Goal: Find specific page/section: Find specific page/section

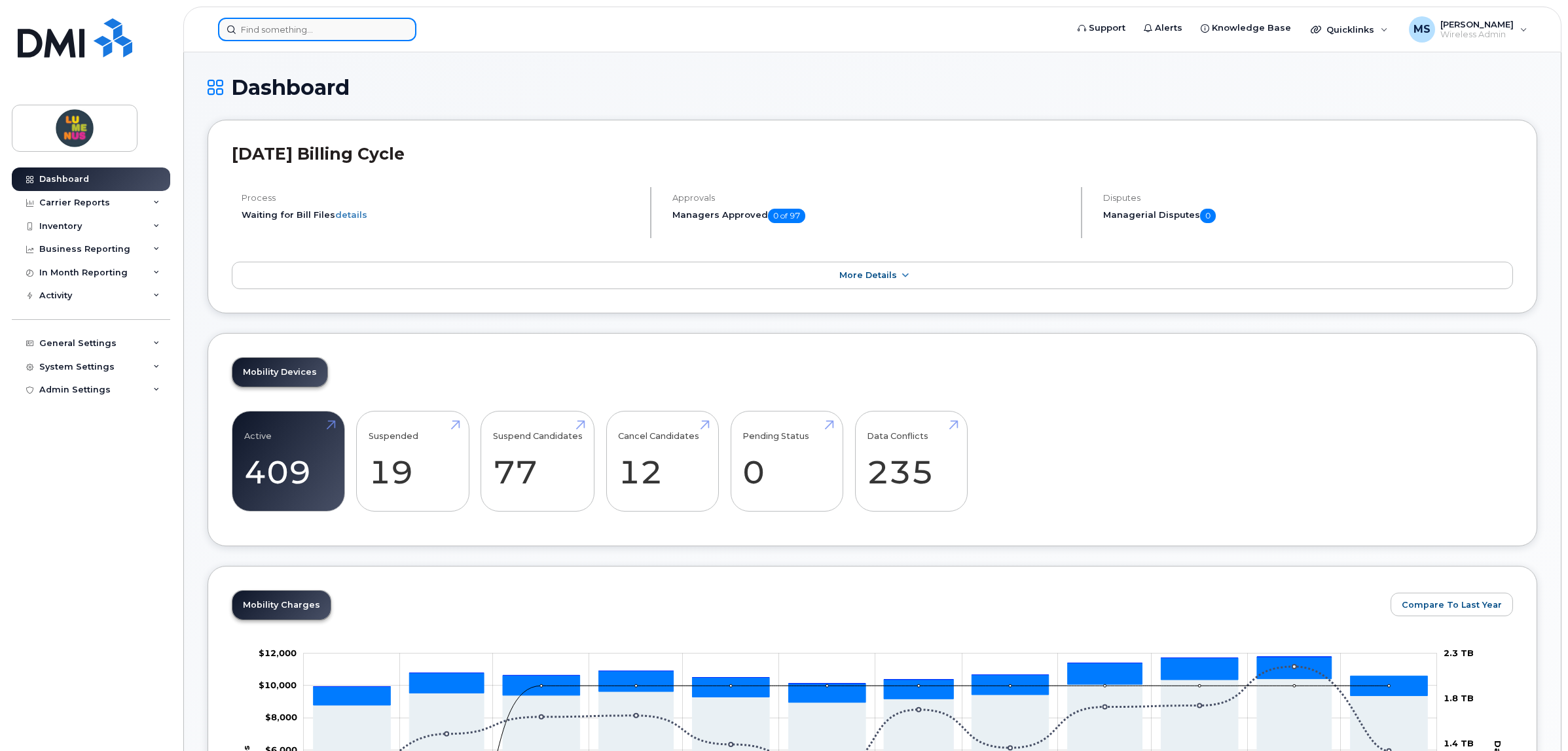
click at [299, 26] on input at bounding box center [317, 29] width 198 height 24
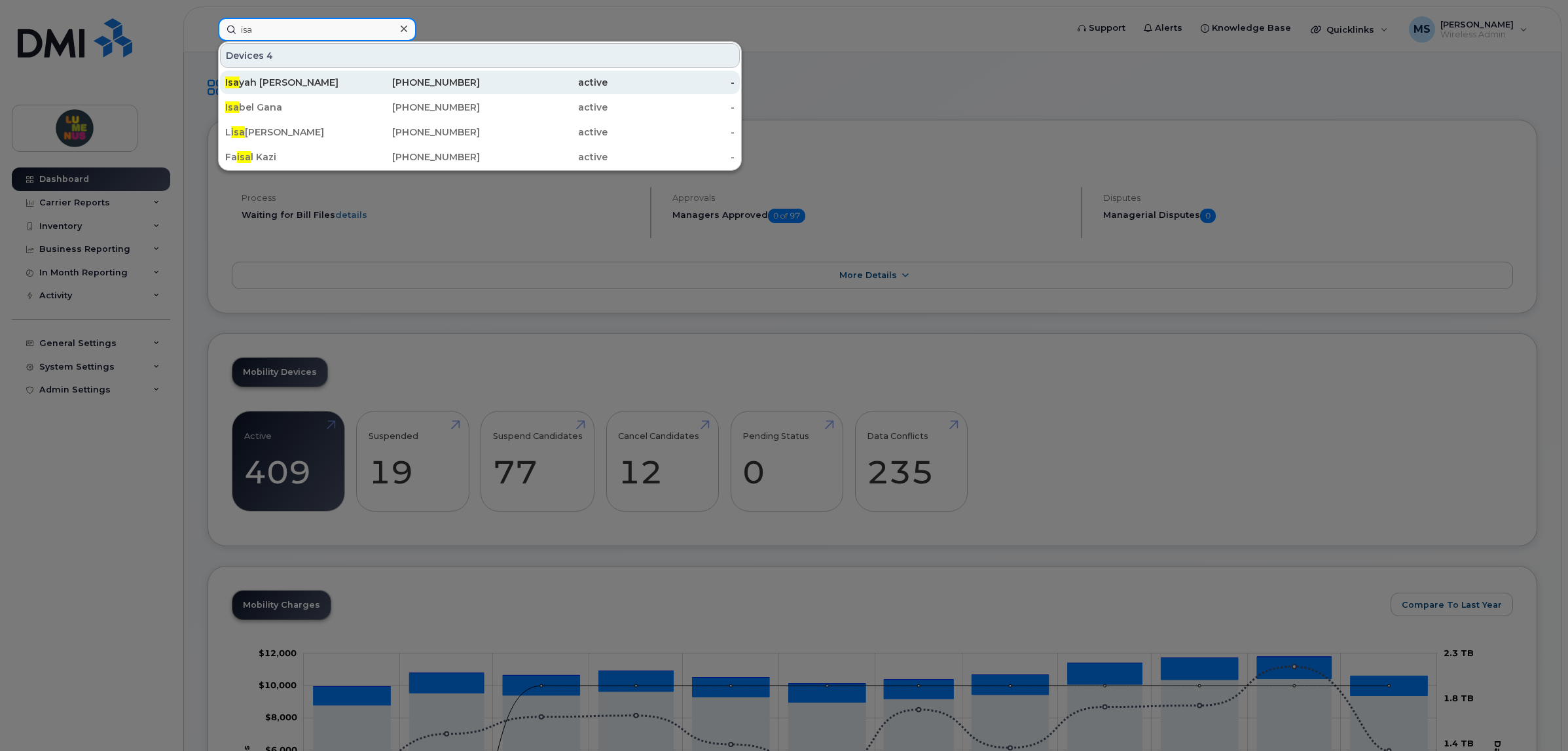
type input "isa"
click at [282, 77] on div "Isa yah Alman" at bounding box center [289, 82] width 128 height 13
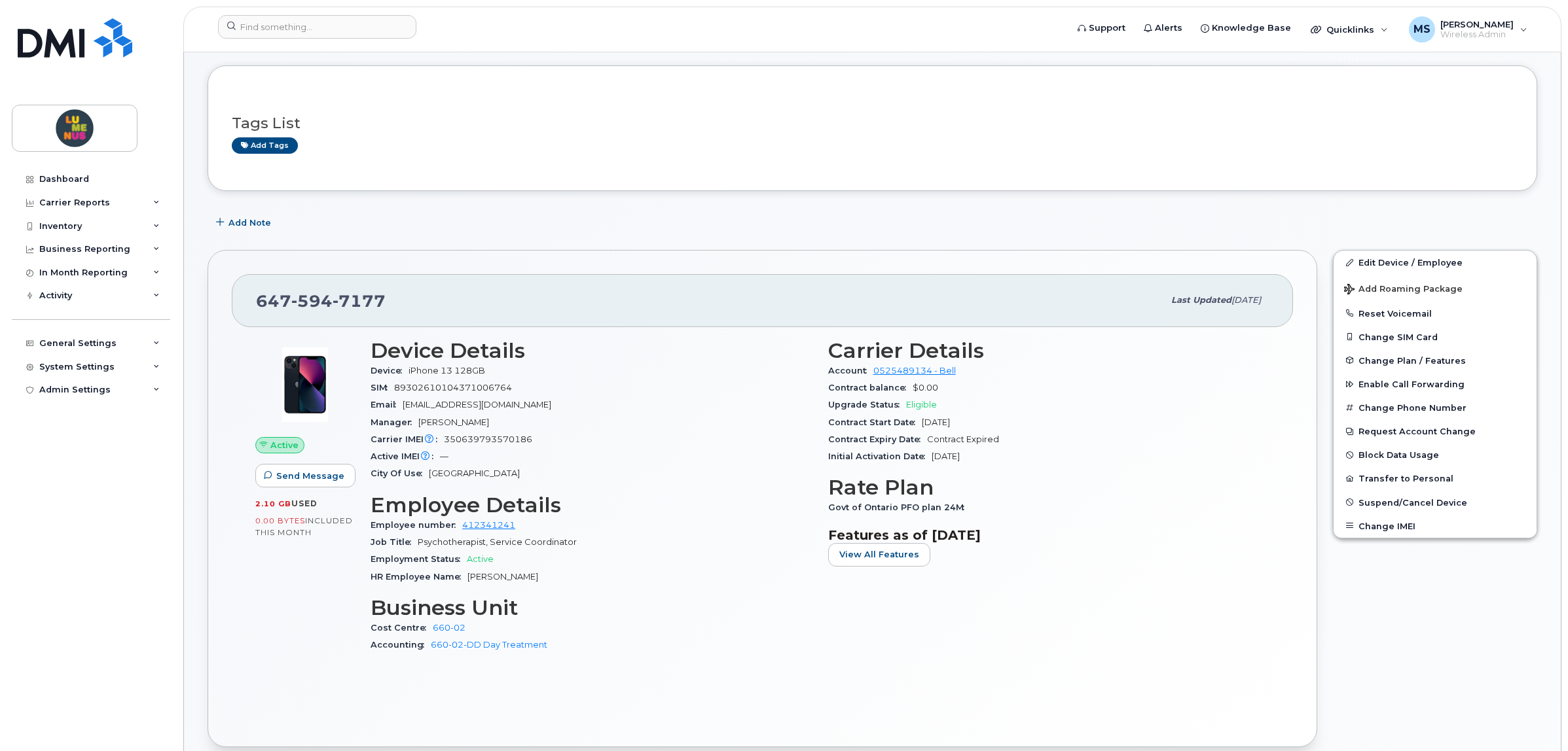
scroll to position [82, 0]
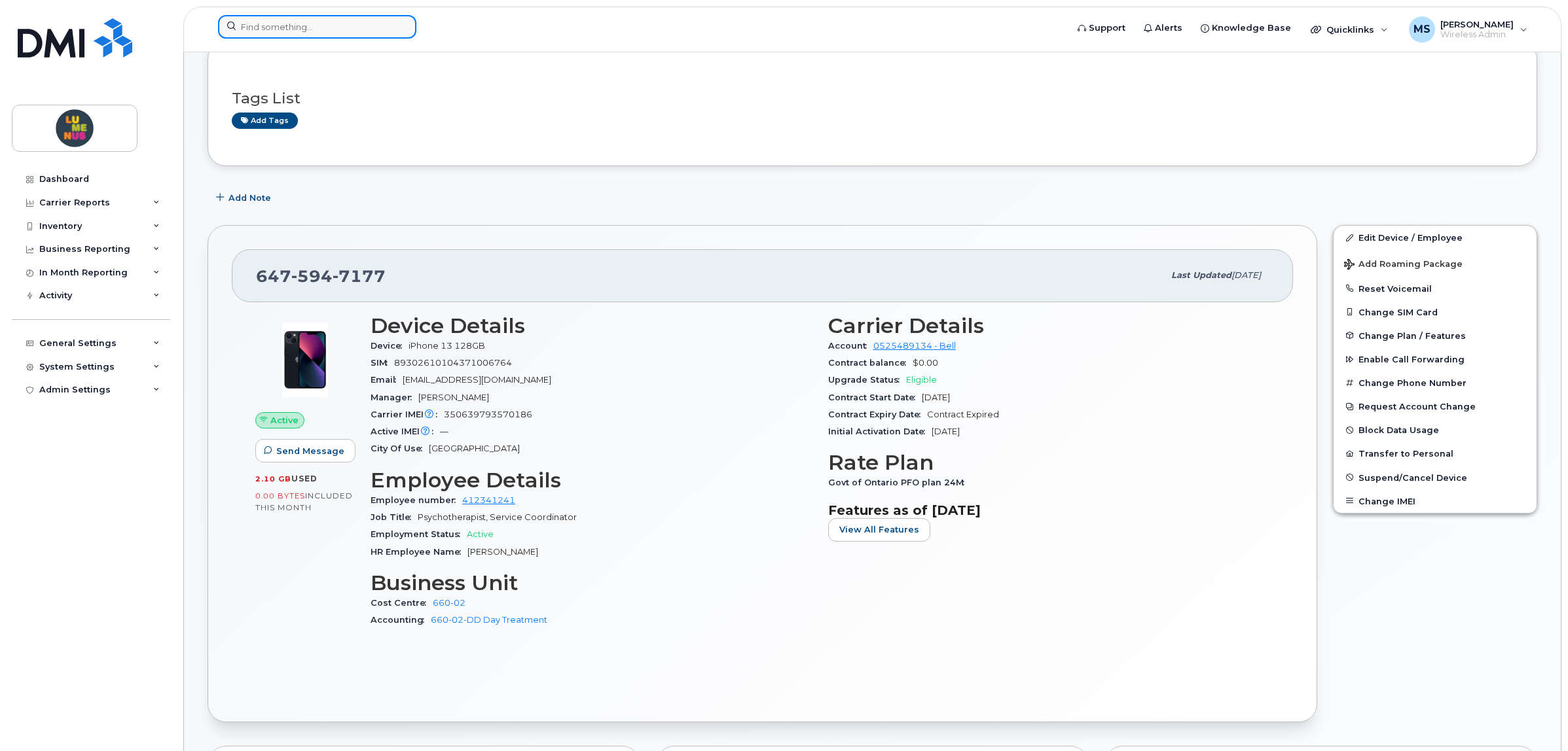
click at [285, 18] on input at bounding box center [317, 27] width 198 height 24
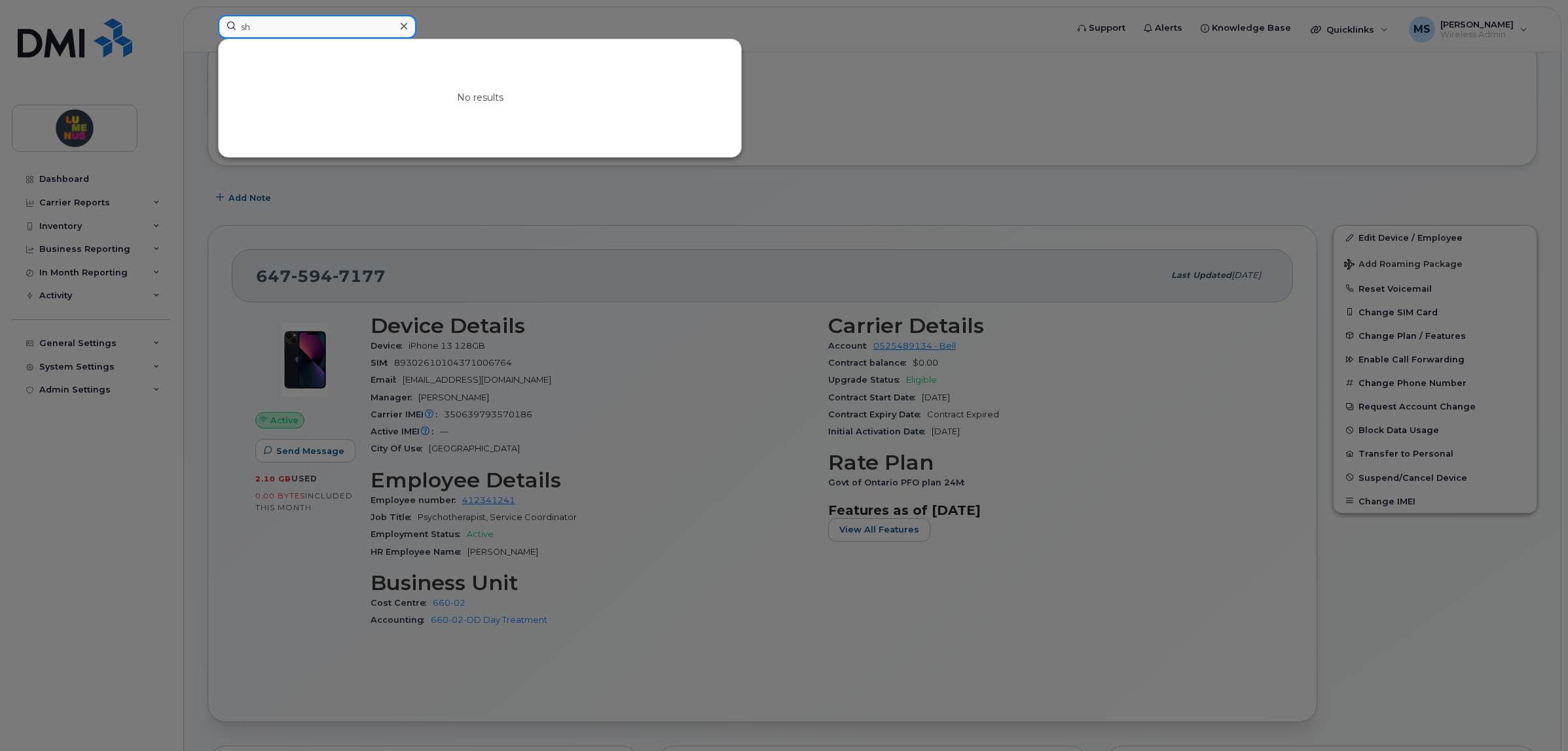
type input "s"
click at [355, 178] on div at bounding box center [784, 376] width 1568 height 751
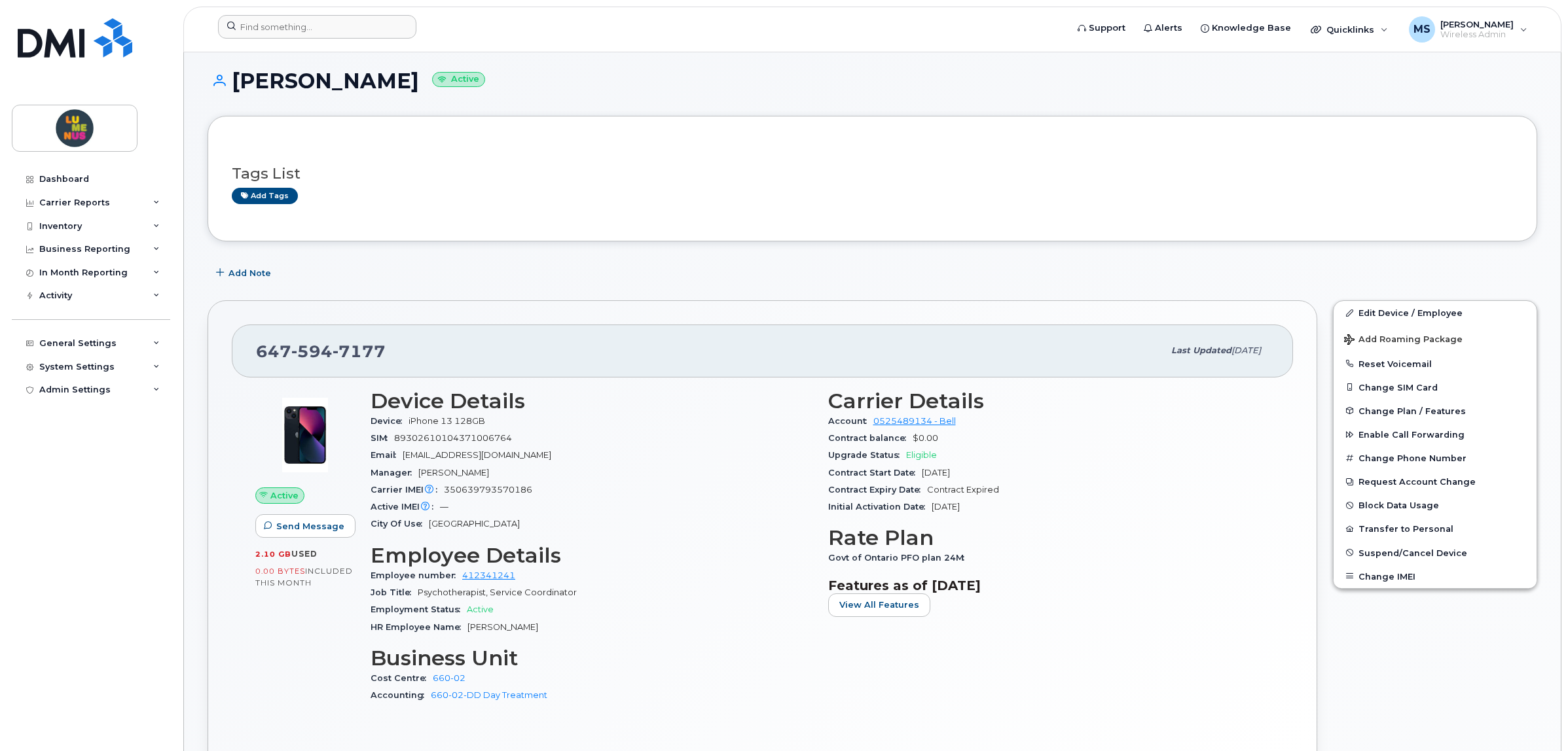
scroll to position [0, 0]
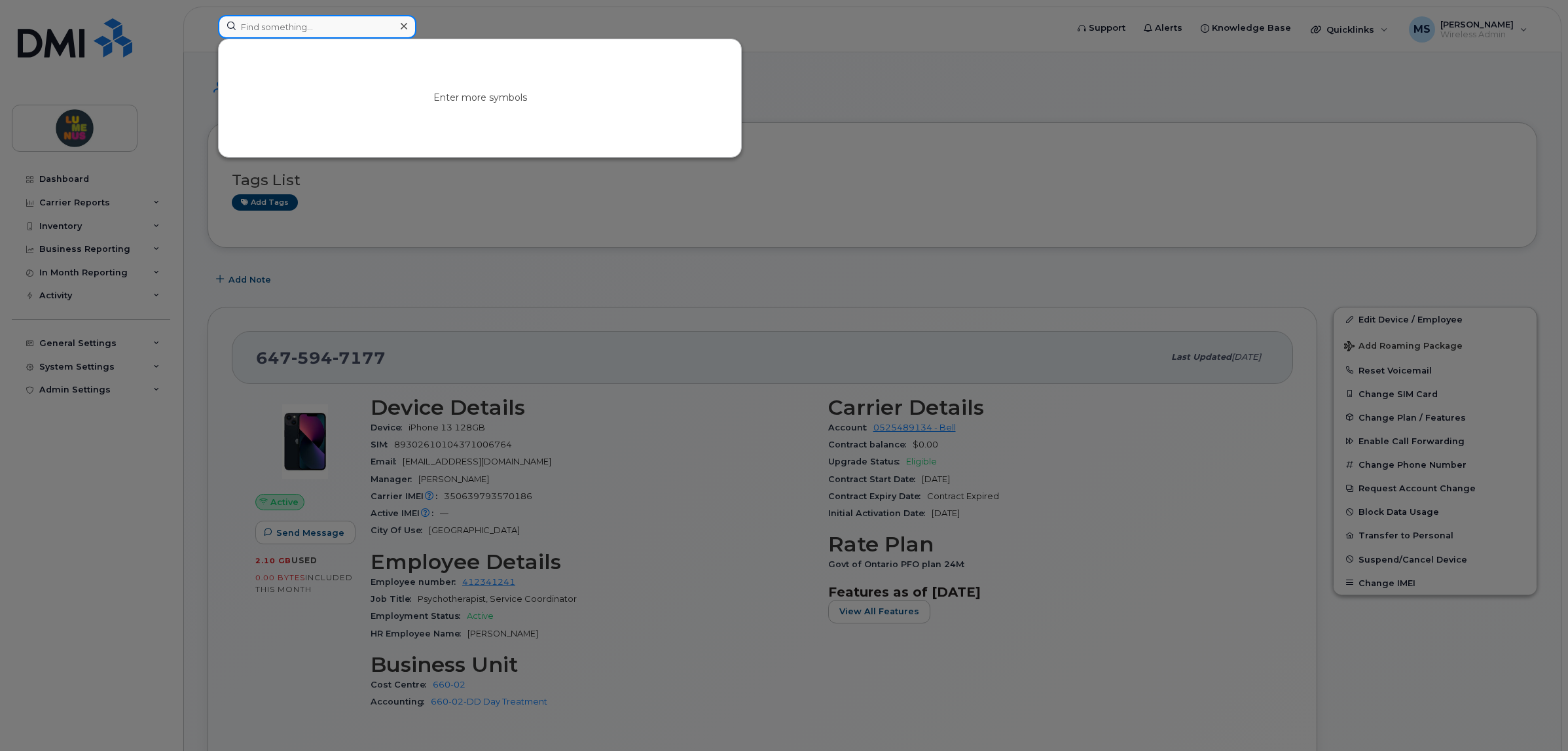
click at [322, 18] on input at bounding box center [317, 27] width 198 height 24
type input "site"
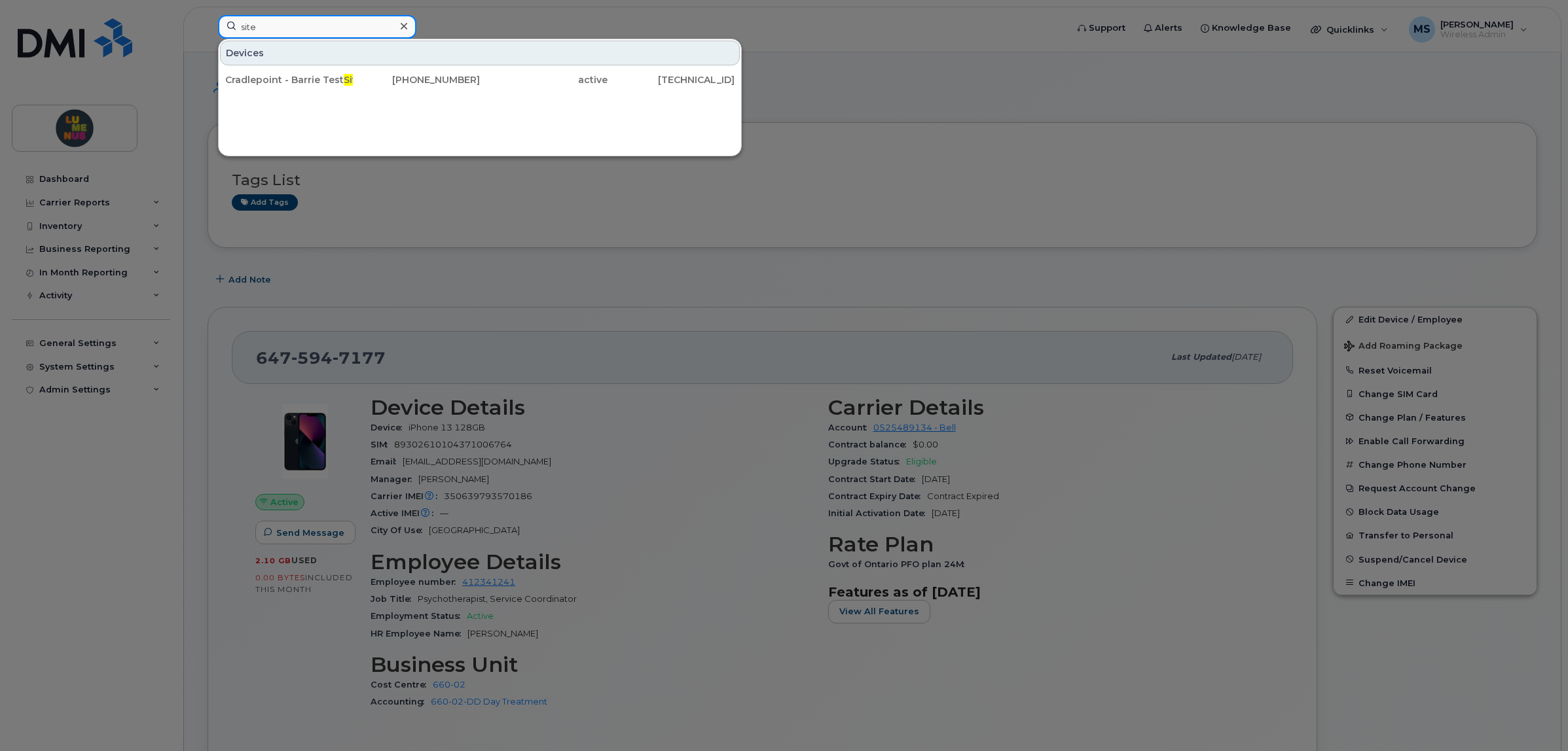
drag, startPoint x: 293, startPoint y: 25, endPoint x: 218, endPoint y: 30, distance: 75.2
click at [218, 30] on input "site" at bounding box center [317, 27] width 198 height 24
click at [411, 20] on div at bounding box center [403, 26] width 19 height 19
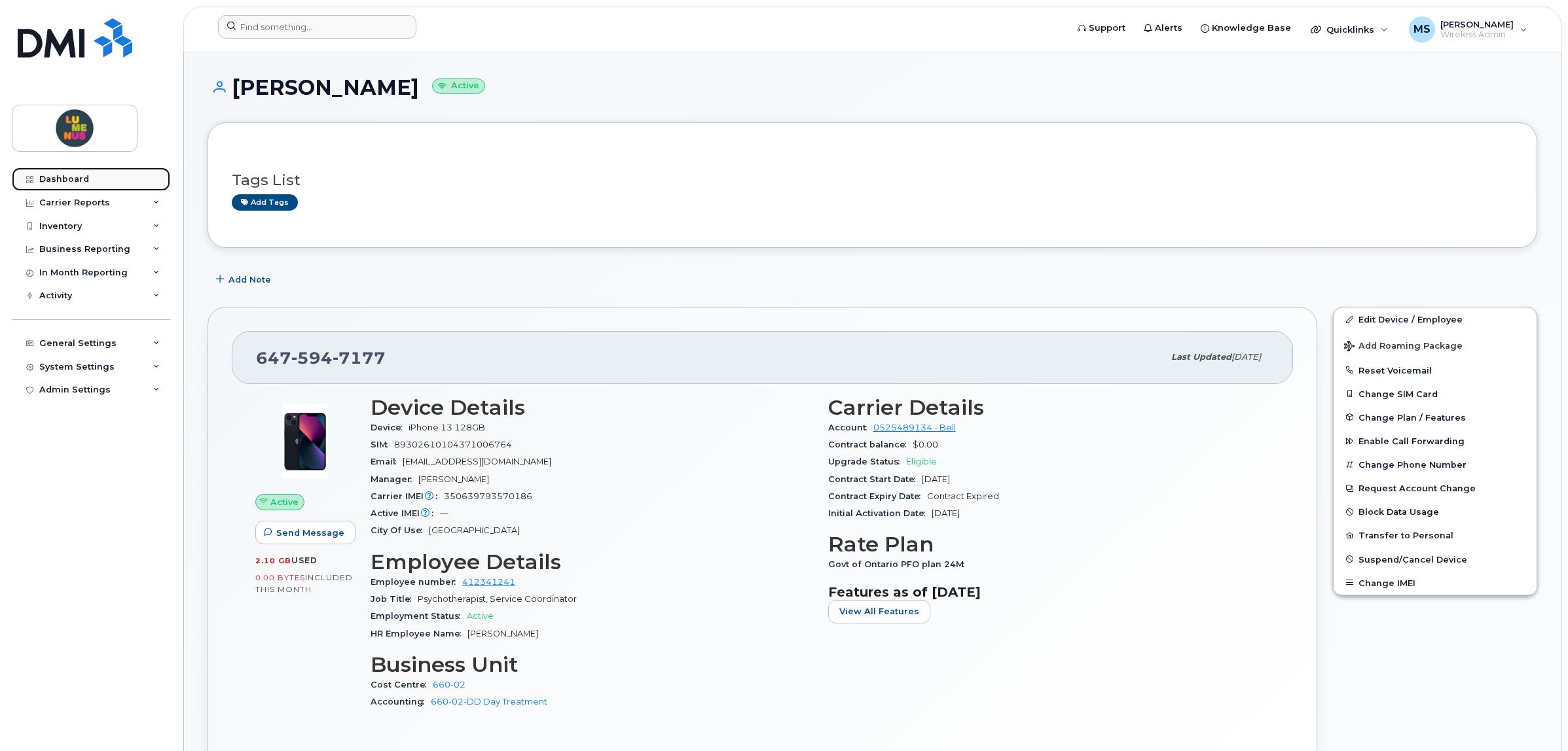
click at [80, 178] on div "Dashboard" at bounding box center [64, 179] width 50 height 11
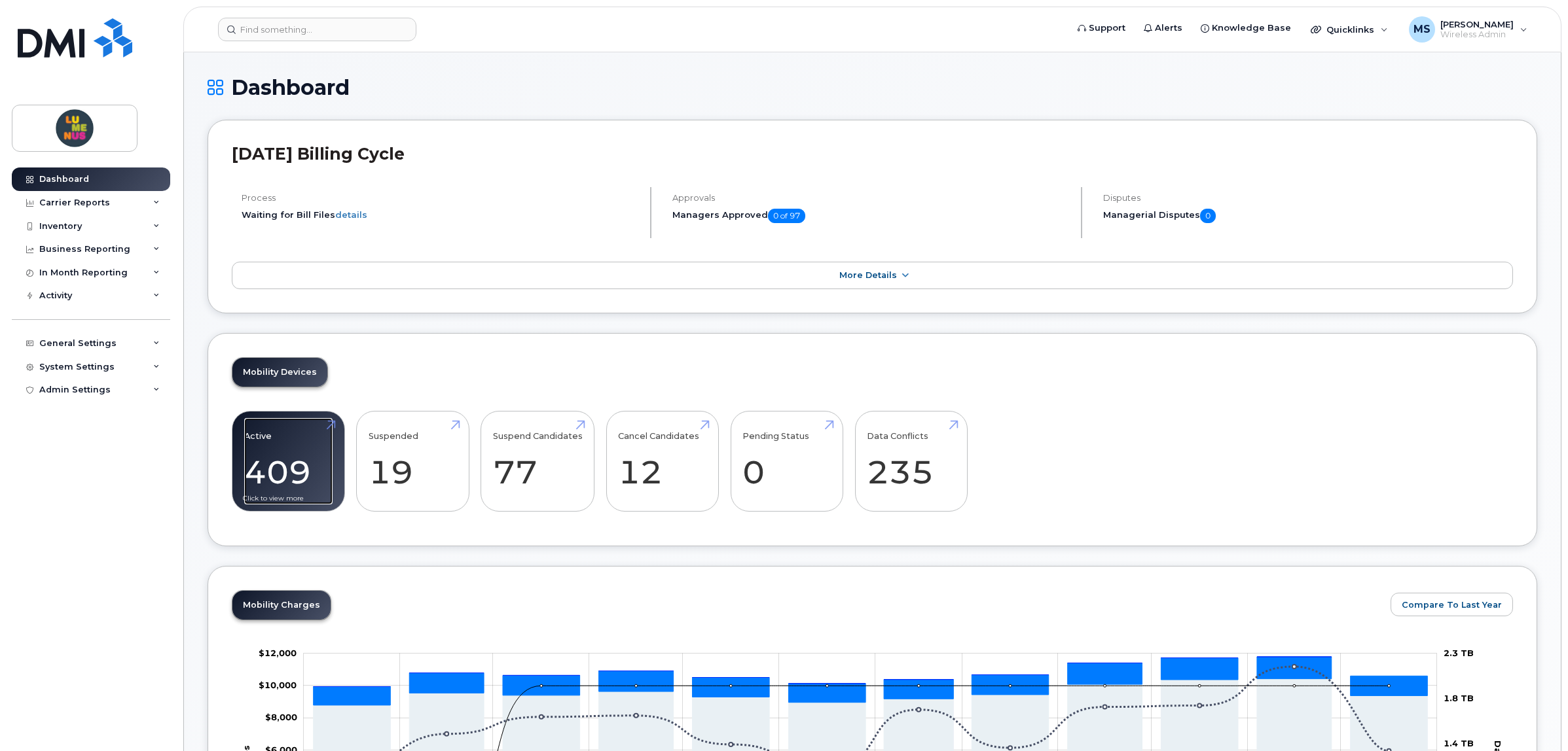
click at [289, 476] on link "Active 409 24%" at bounding box center [288, 461] width 88 height 86
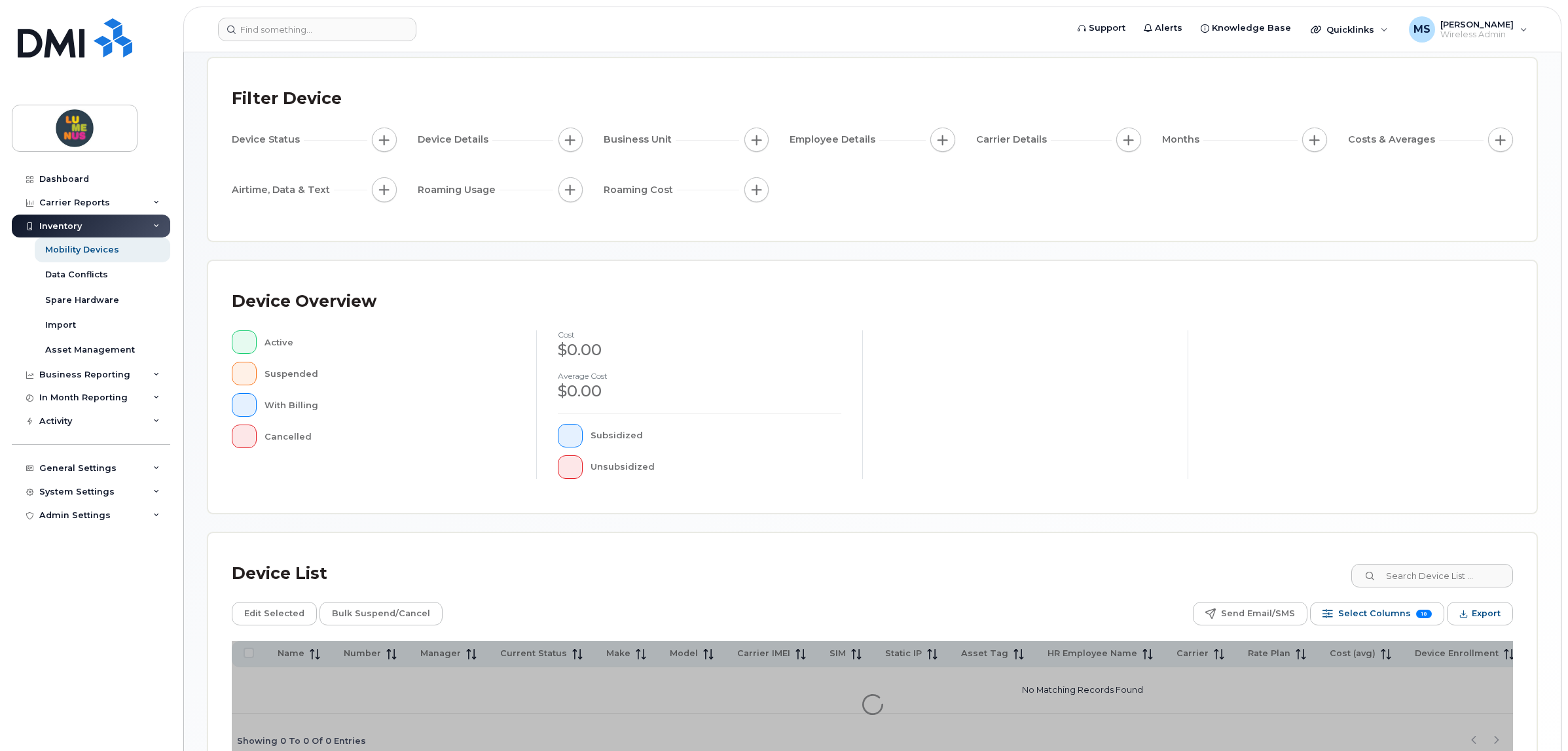
scroll to position [152, 0]
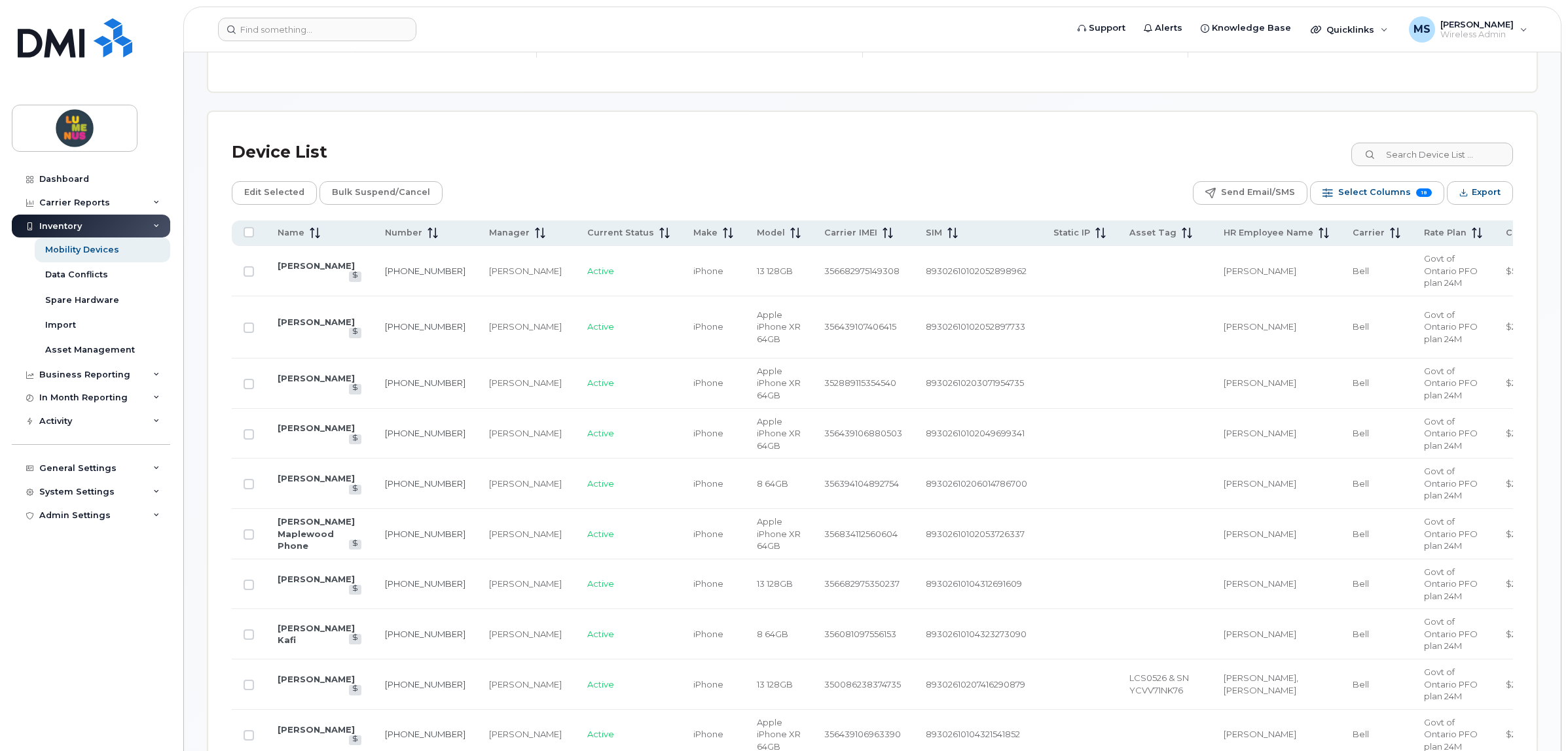
scroll to position [561, 0]
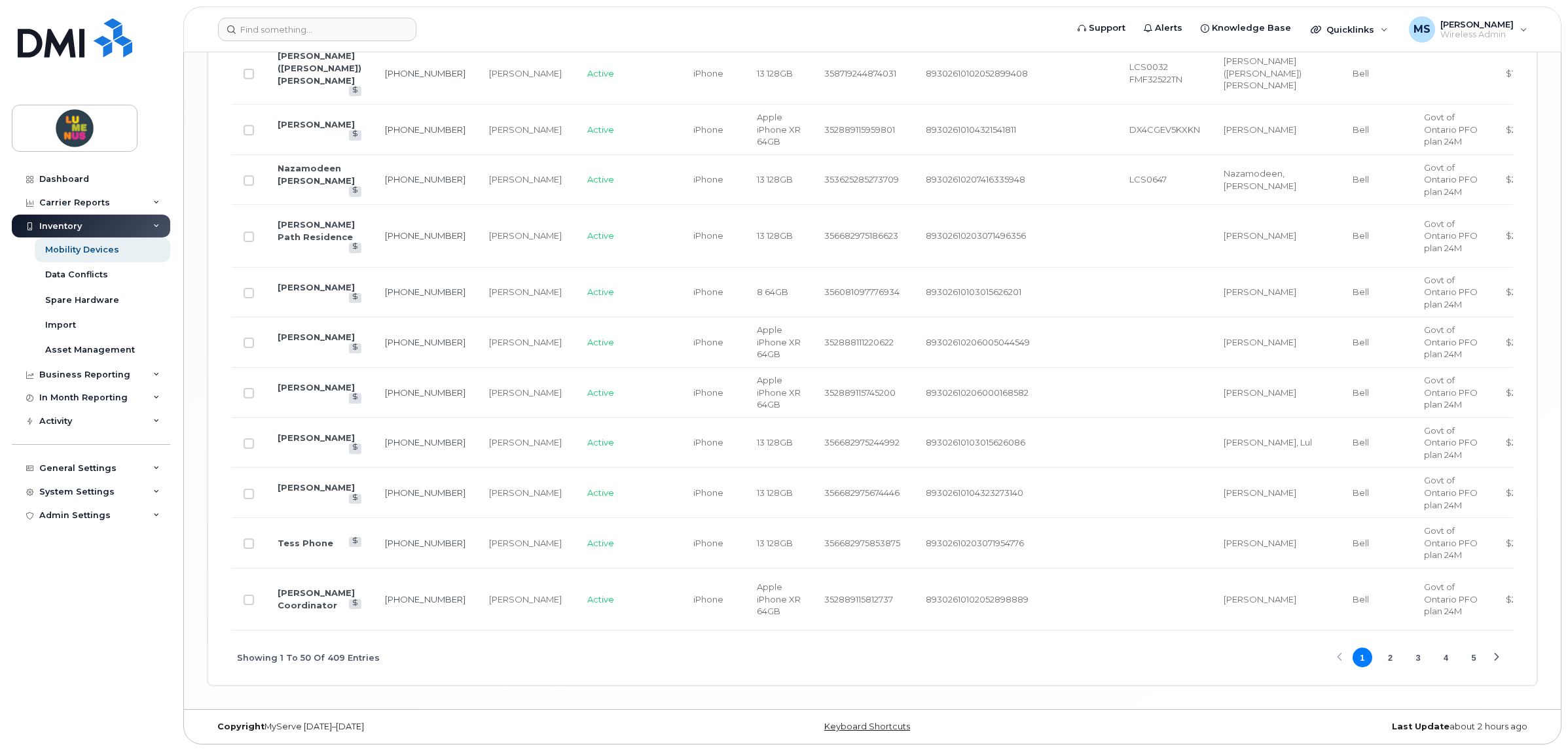
scroll to position [2809, 0]
click at [1393, 656] on button "2" at bounding box center [1390, 658] width 20 height 20
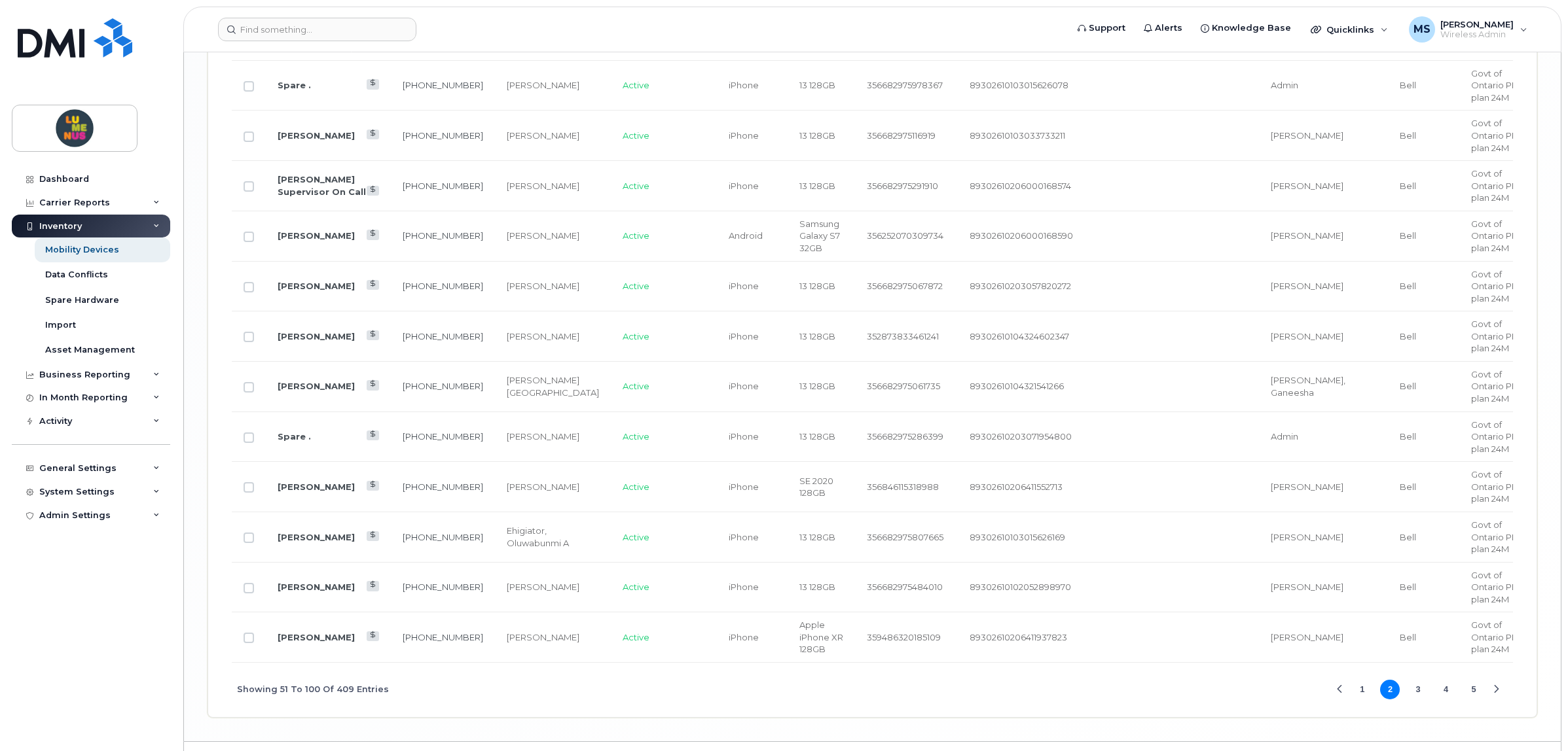
scroll to position [2778, 0]
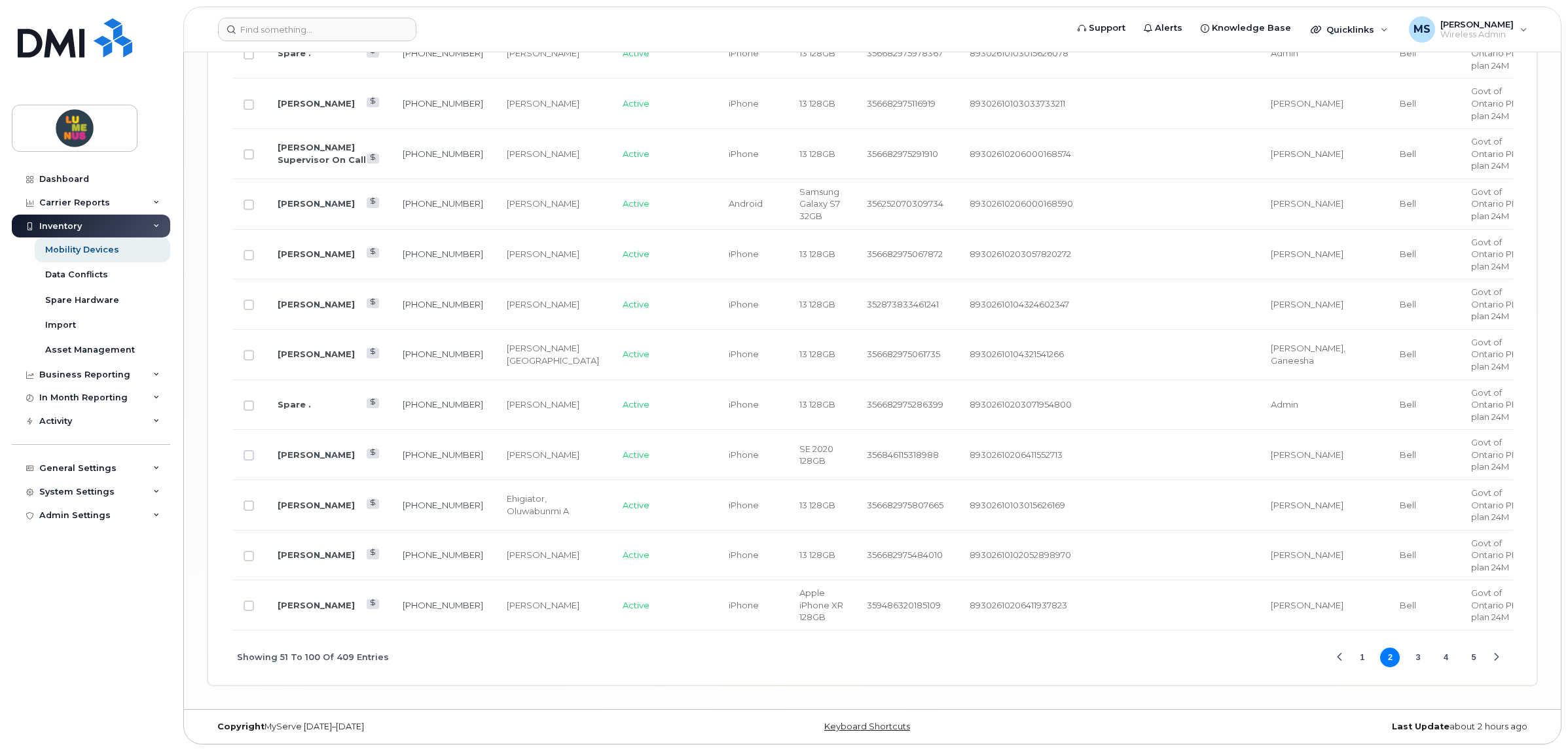
click at [1417, 653] on button "3" at bounding box center [1418, 658] width 20 height 20
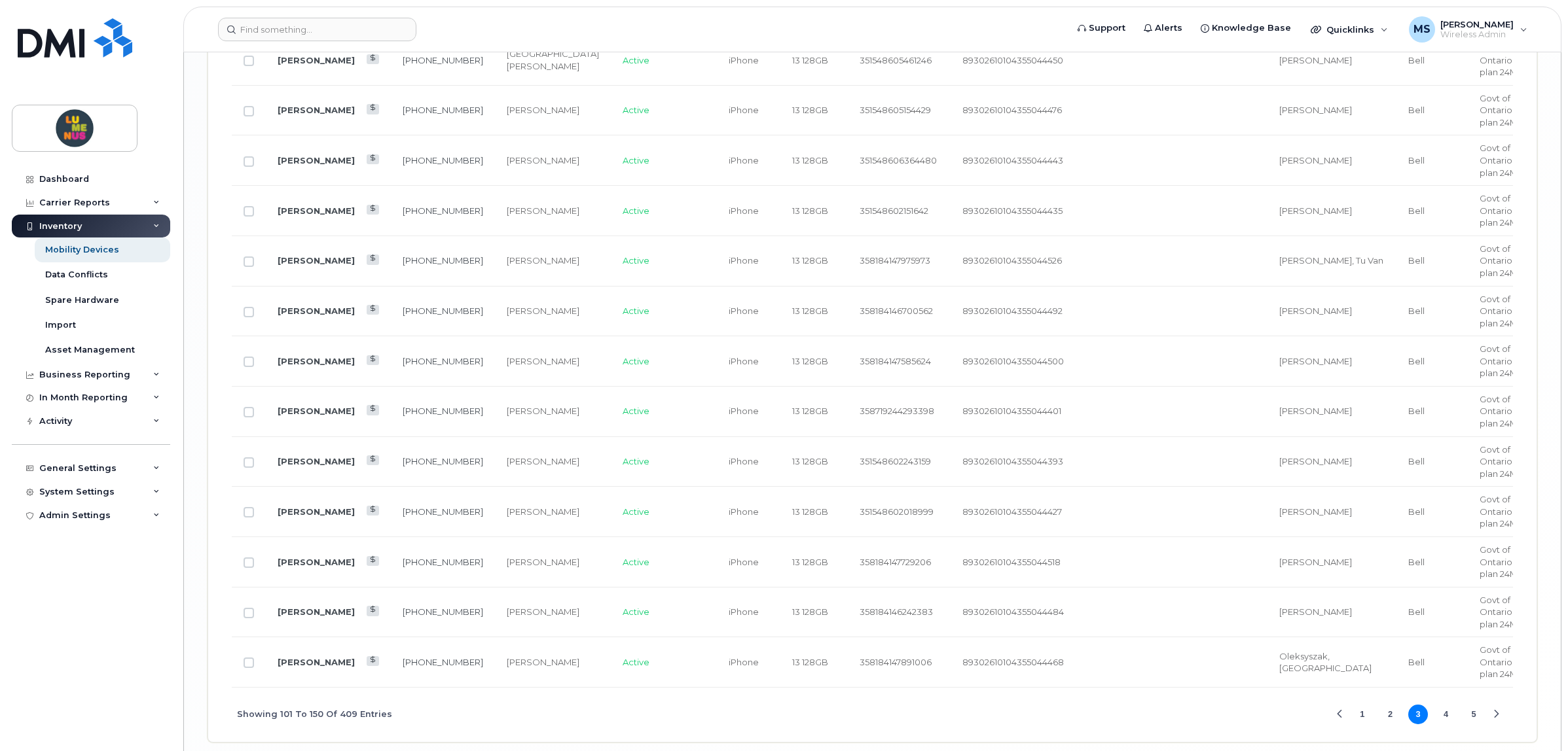
scroll to position [2788, 0]
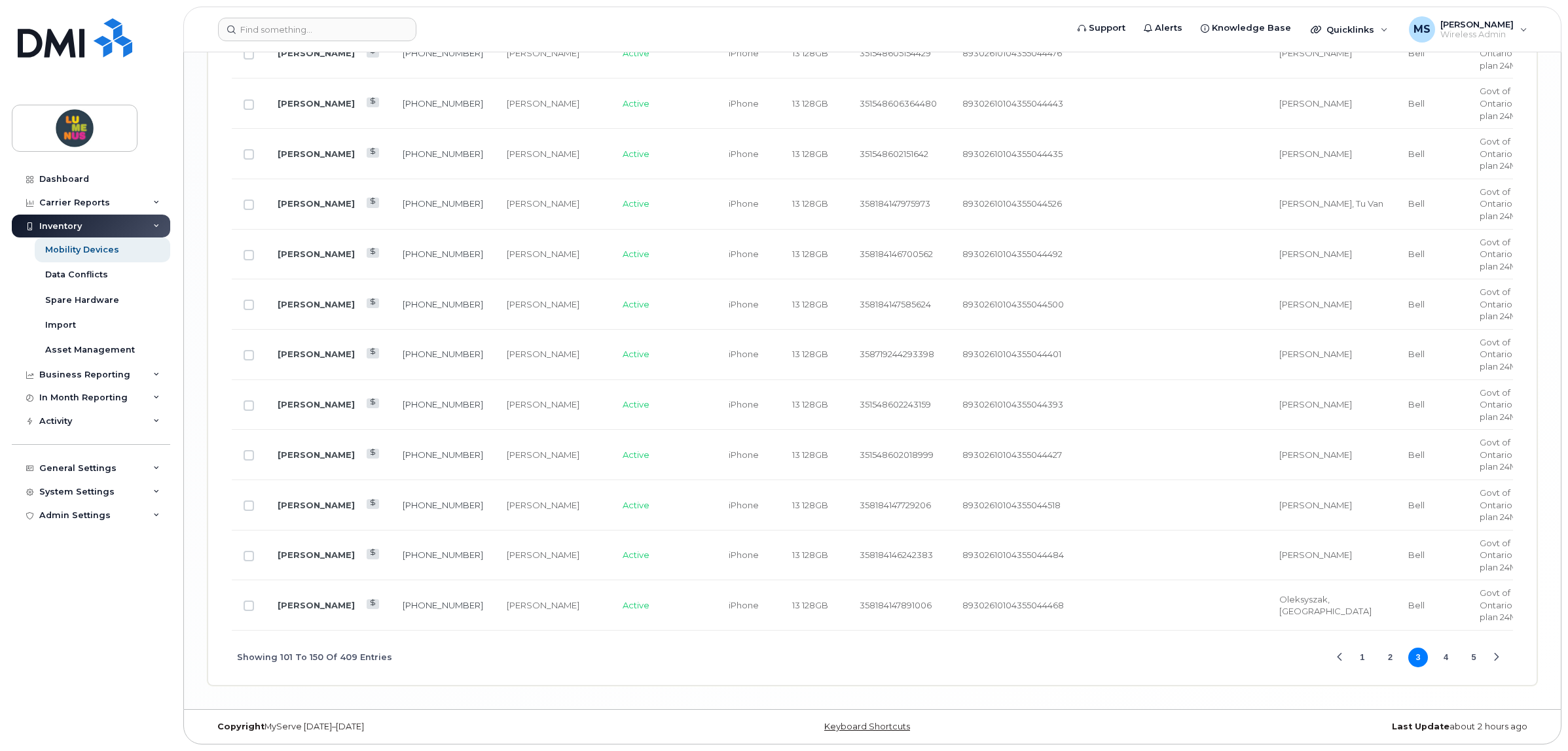
click at [1455, 662] on span "1 2 3 4 5" at bounding box center [1418, 658] width 134 height 23
click at [1446, 661] on button "4" at bounding box center [1446, 658] width 20 height 20
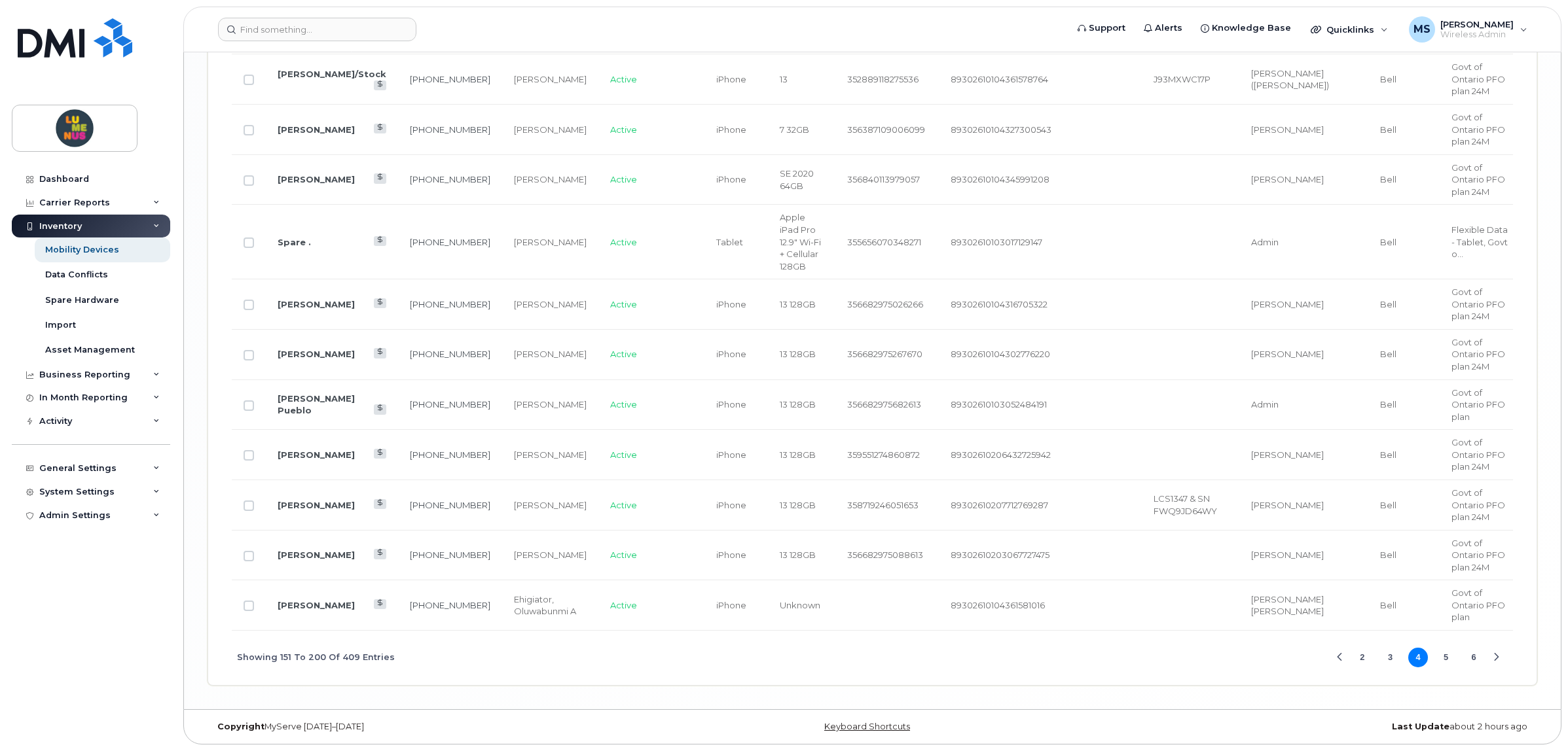
click at [1445, 659] on button "5" at bounding box center [1446, 658] width 20 height 20
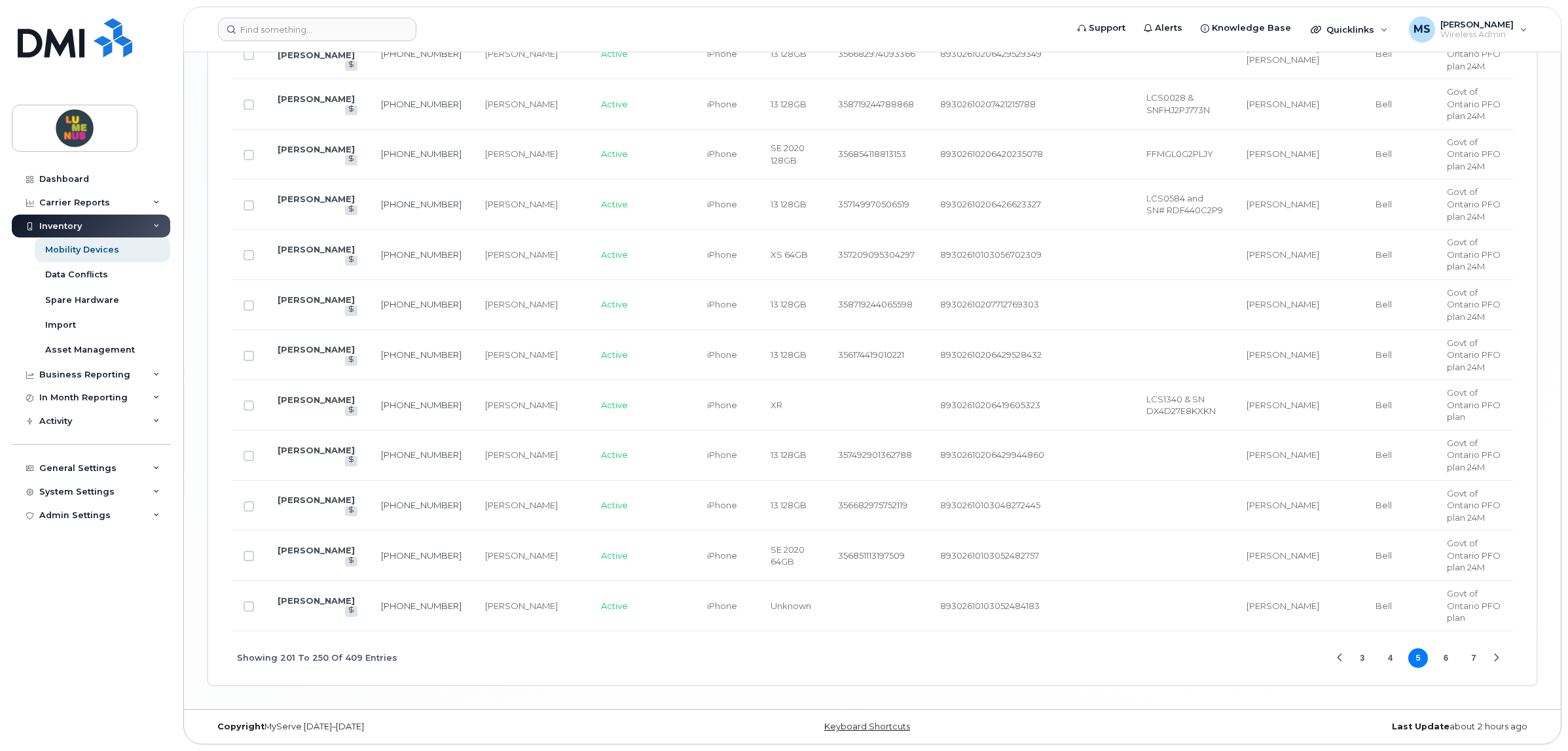
scroll to position [2799, 0]
click at [1443, 660] on button "6" at bounding box center [1446, 659] width 20 height 20
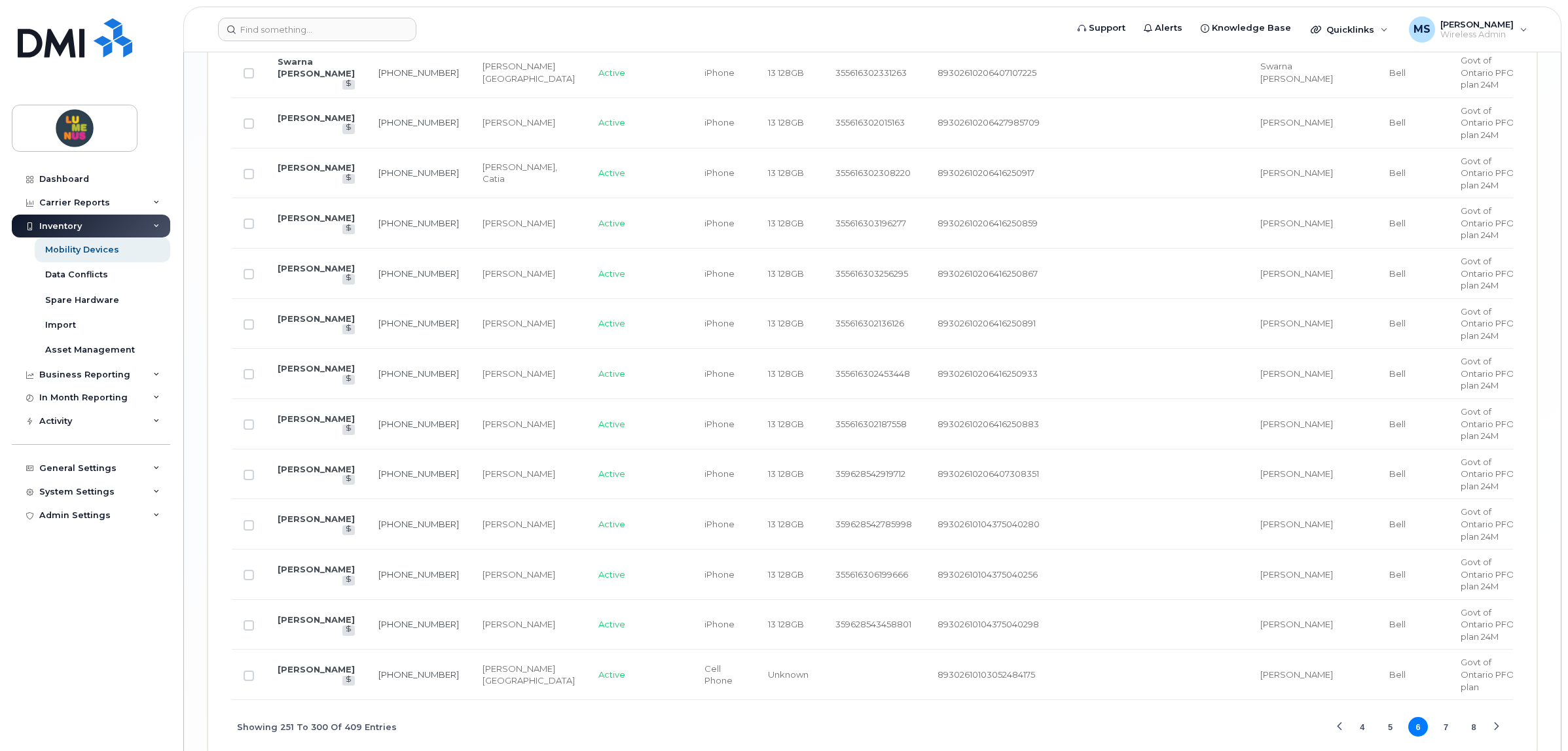
scroll to position [2763, 0]
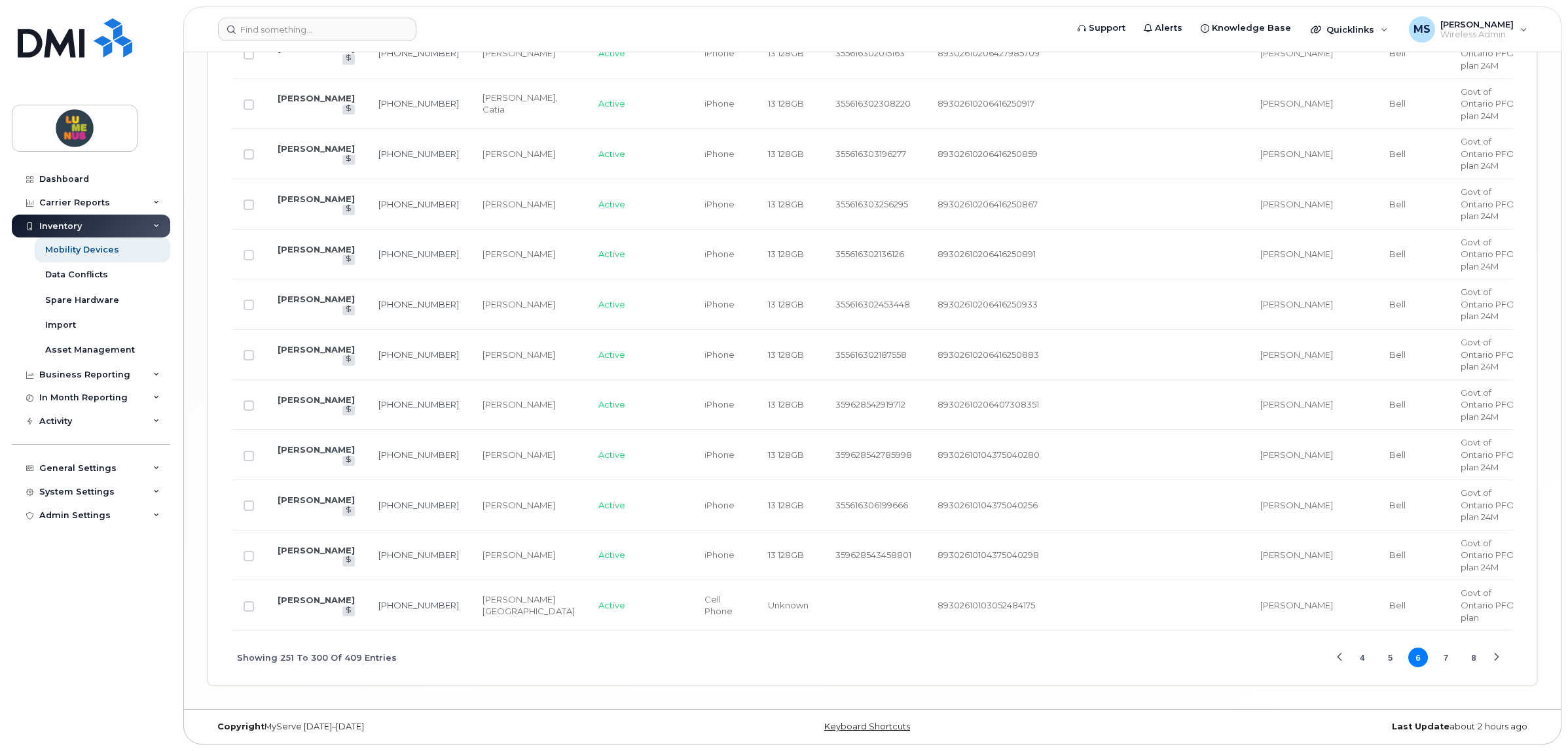
click at [1437, 661] on button "7" at bounding box center [1446, 658] width 20 height 20
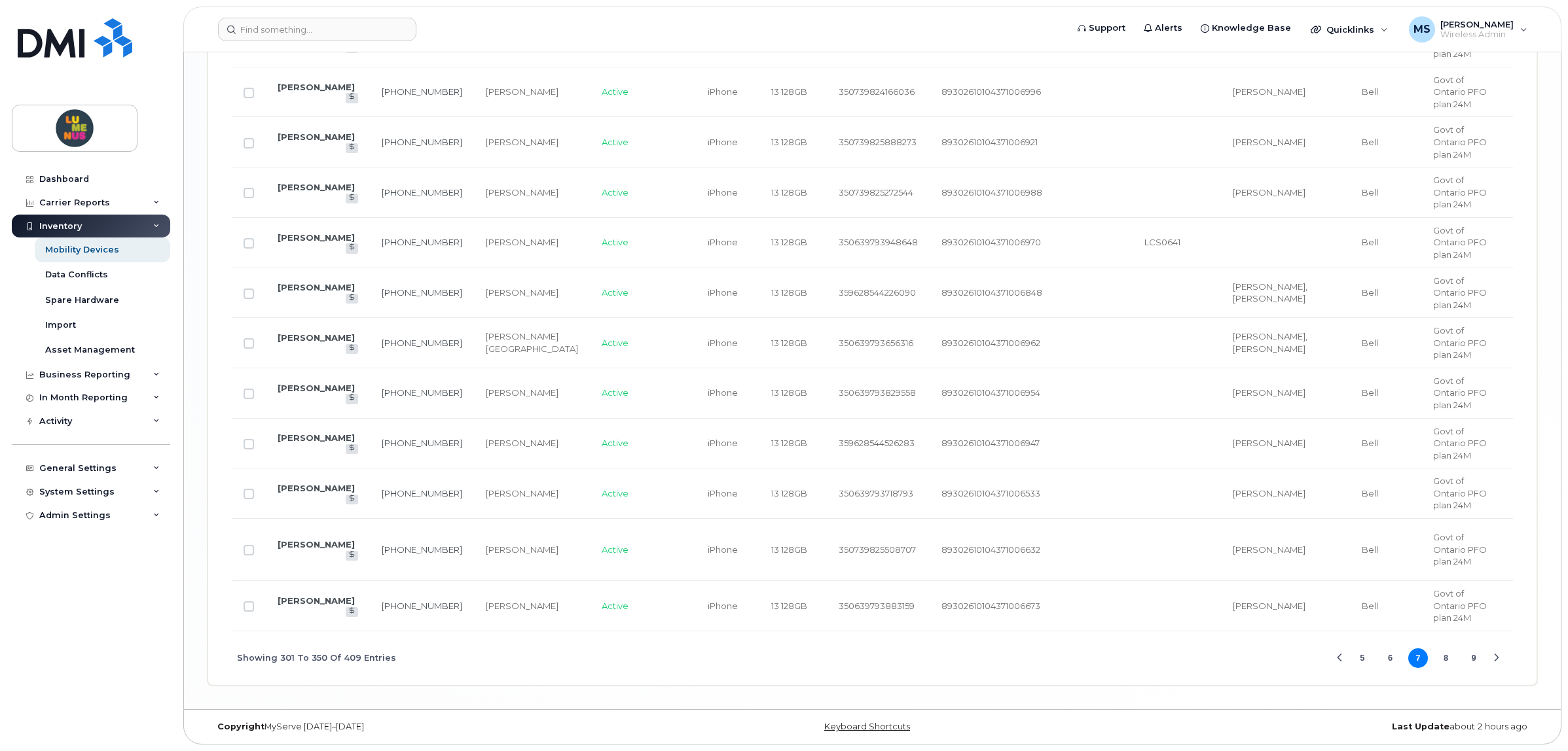
scroll to position [2705, 0]
click at [1444, 656] on button "8" at bounding box center [1446, 659] width 20 height 20
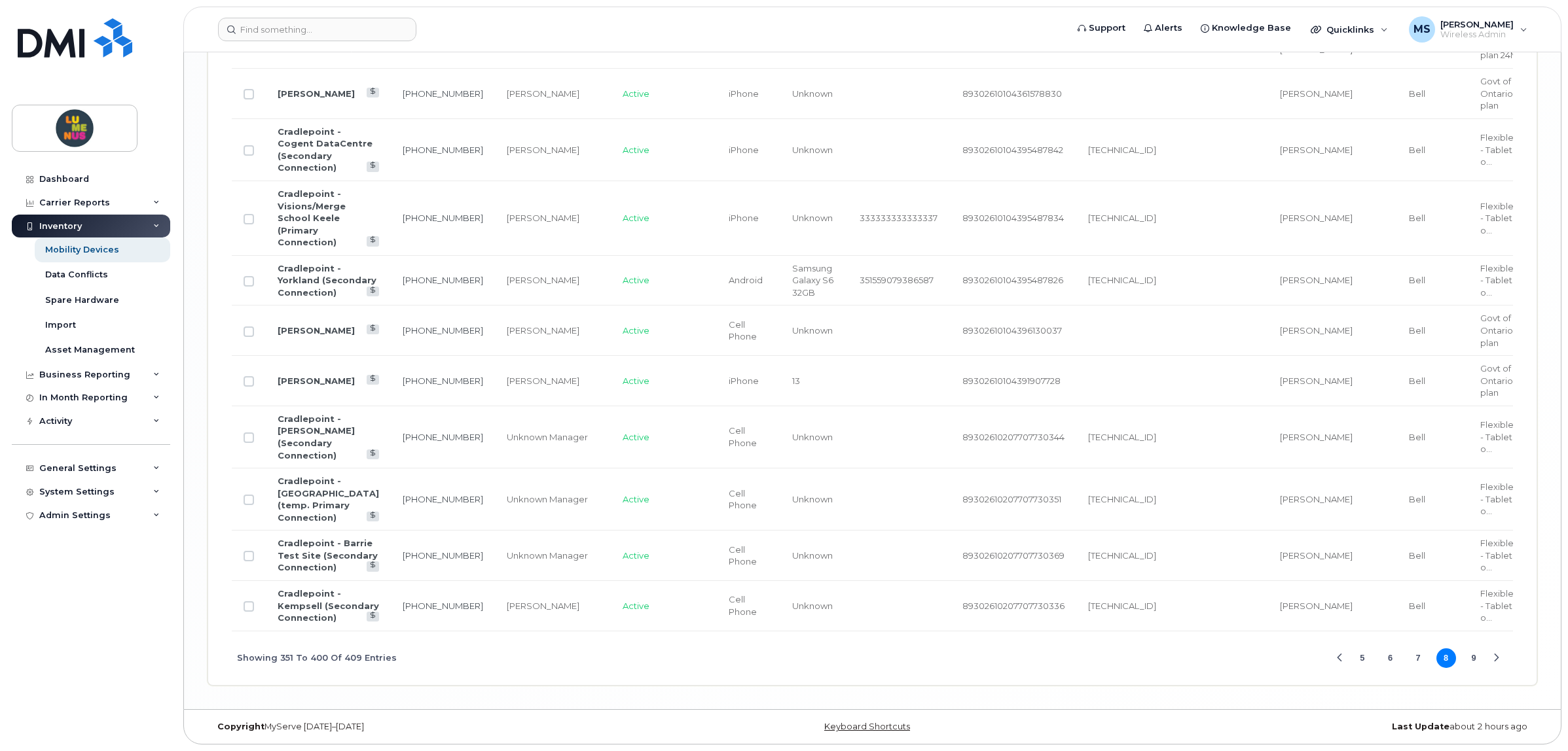
scroll to position [2826, 0]
click at [1475, 664] on button "9" at bounding box center [1474, 659] width 20 height 20
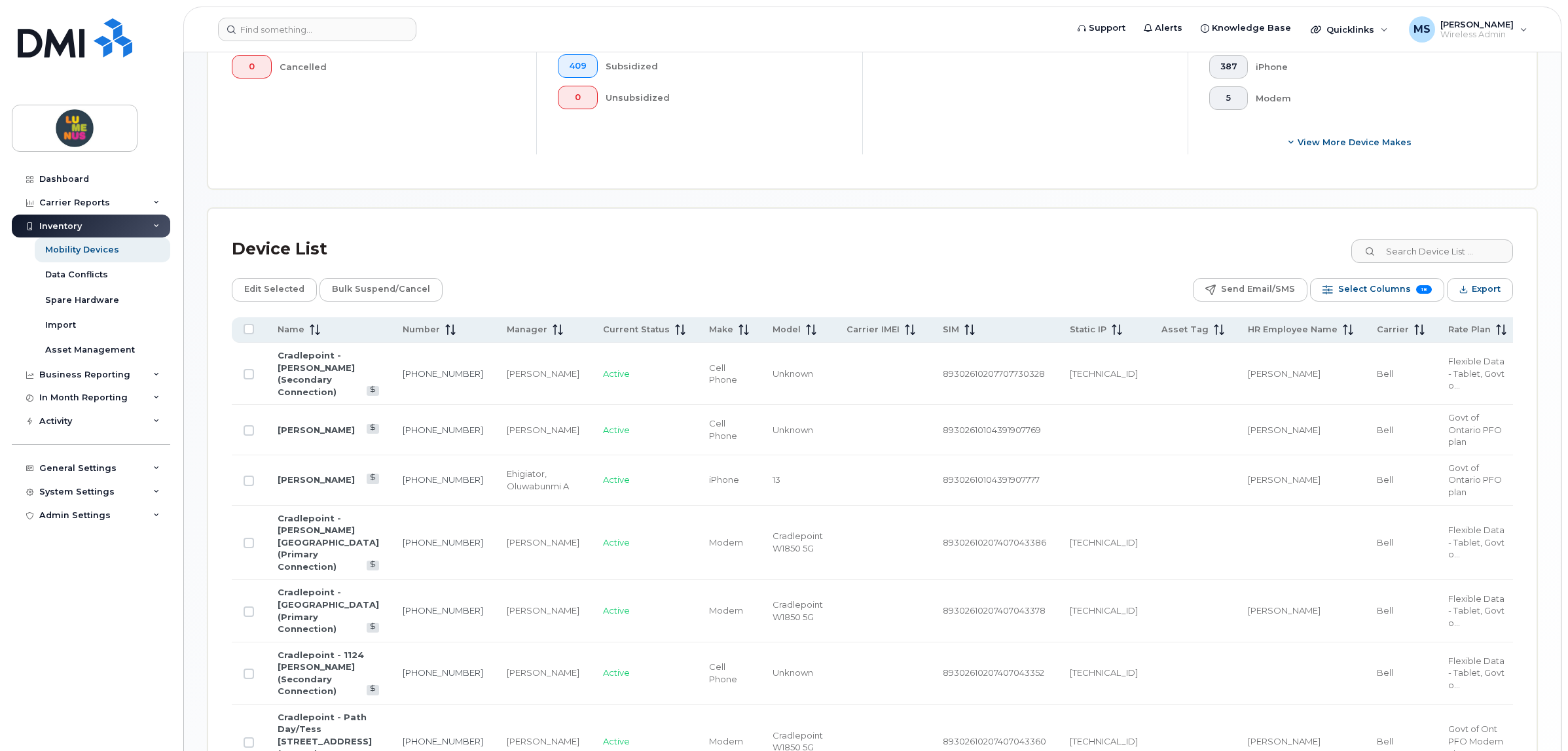
scroll to position [797, 0]
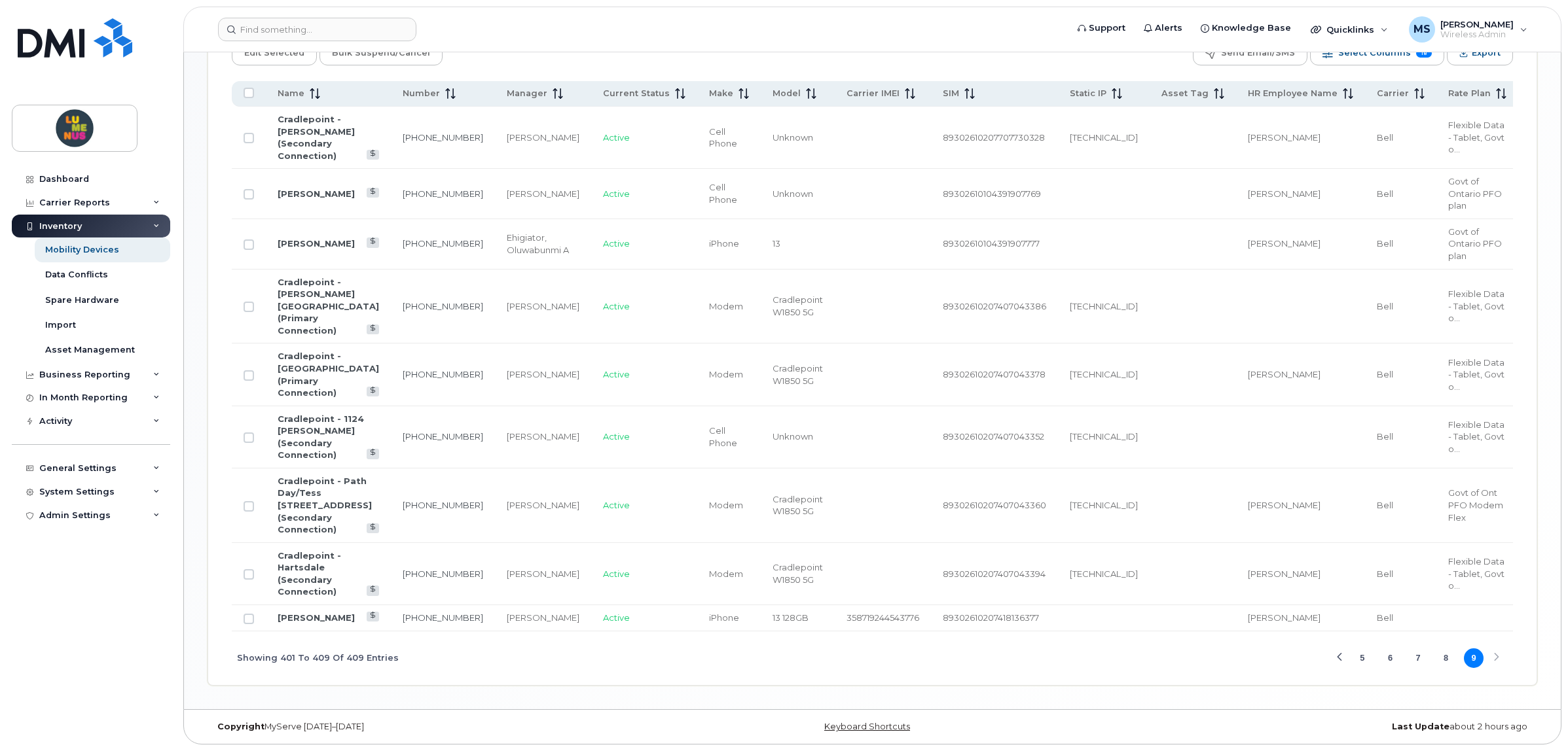
click at [1492, 659] on div "Showing 401 To 409 Of 409 Entries 5 6 7 8 9" at bounding box center [873, 659] width 1281 height 55
